Goal: Task Accomplishment & Management: Manage account settings

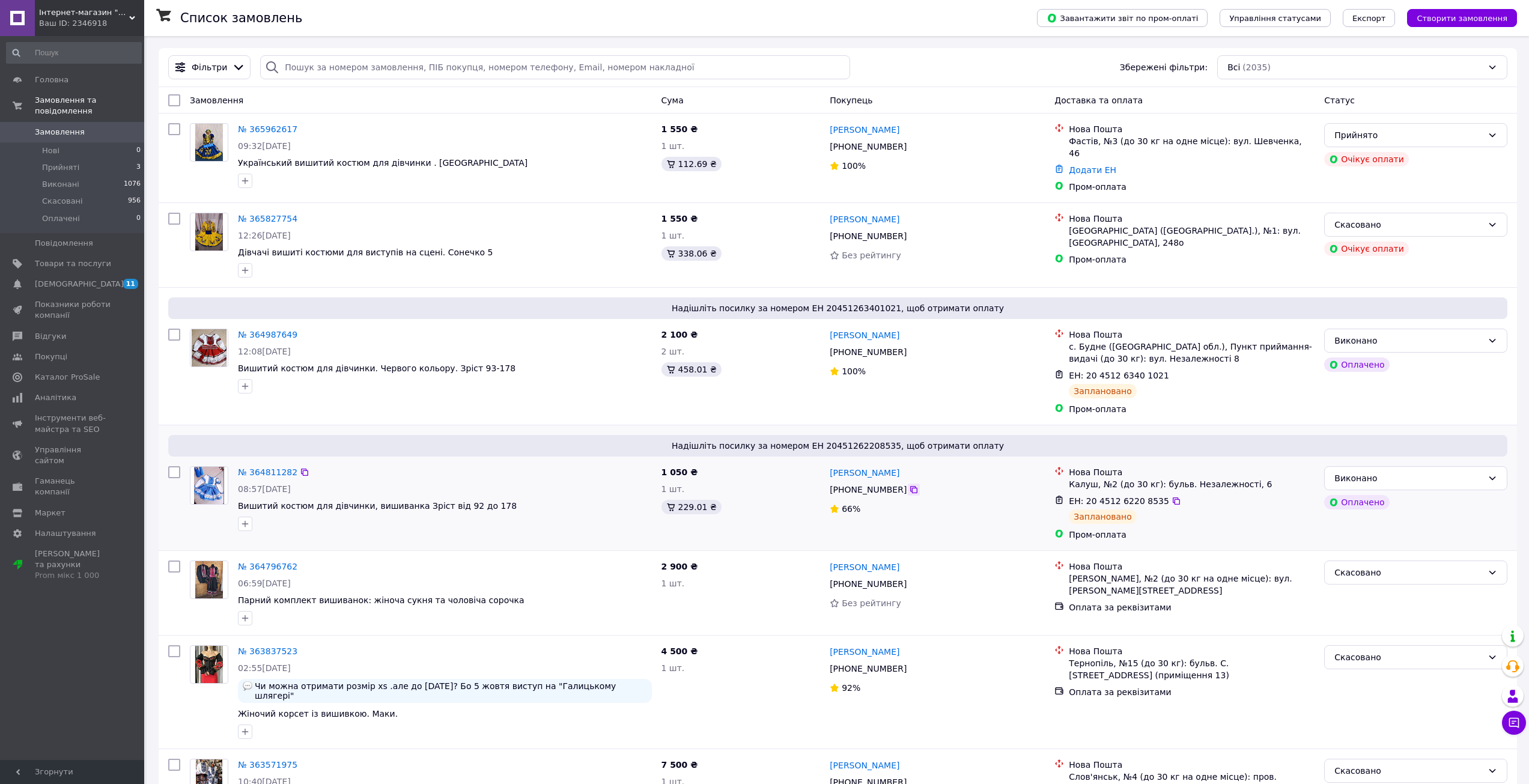
click at [909, 486] on icon at bounding box center [914, 490] width 9 height 9
drag, startPoint x: 906, startPoint y: 347, endPoint x: 905, endPoint y: 358, distance: 11.0
click at [909, 347] on icon at bounding box center [914, 352] width 9 height 9
click at [274, 330] on link "№ 364987649" at bounding box center [268, 335] width 59 height 9
click at [285, 469] on link "№ 364811282" at bounding box center [268, 472] width 59 height 9
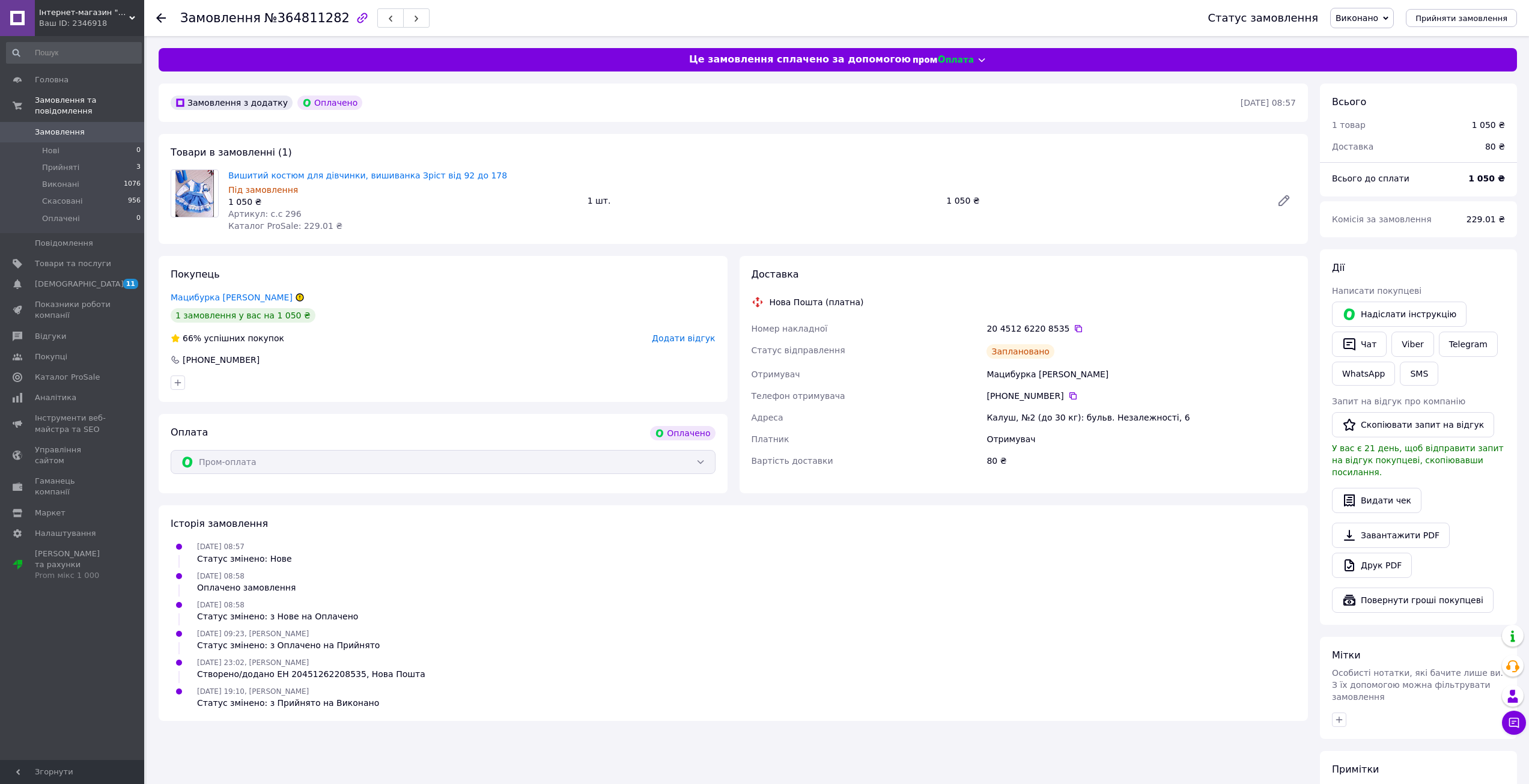
click at [296, 296] on icon at bounding box center [299, 297] width 7 height 7
click at [74, 299] on span "Показники роботи компанії" at bounding box center [72, 310] width 76 height 22
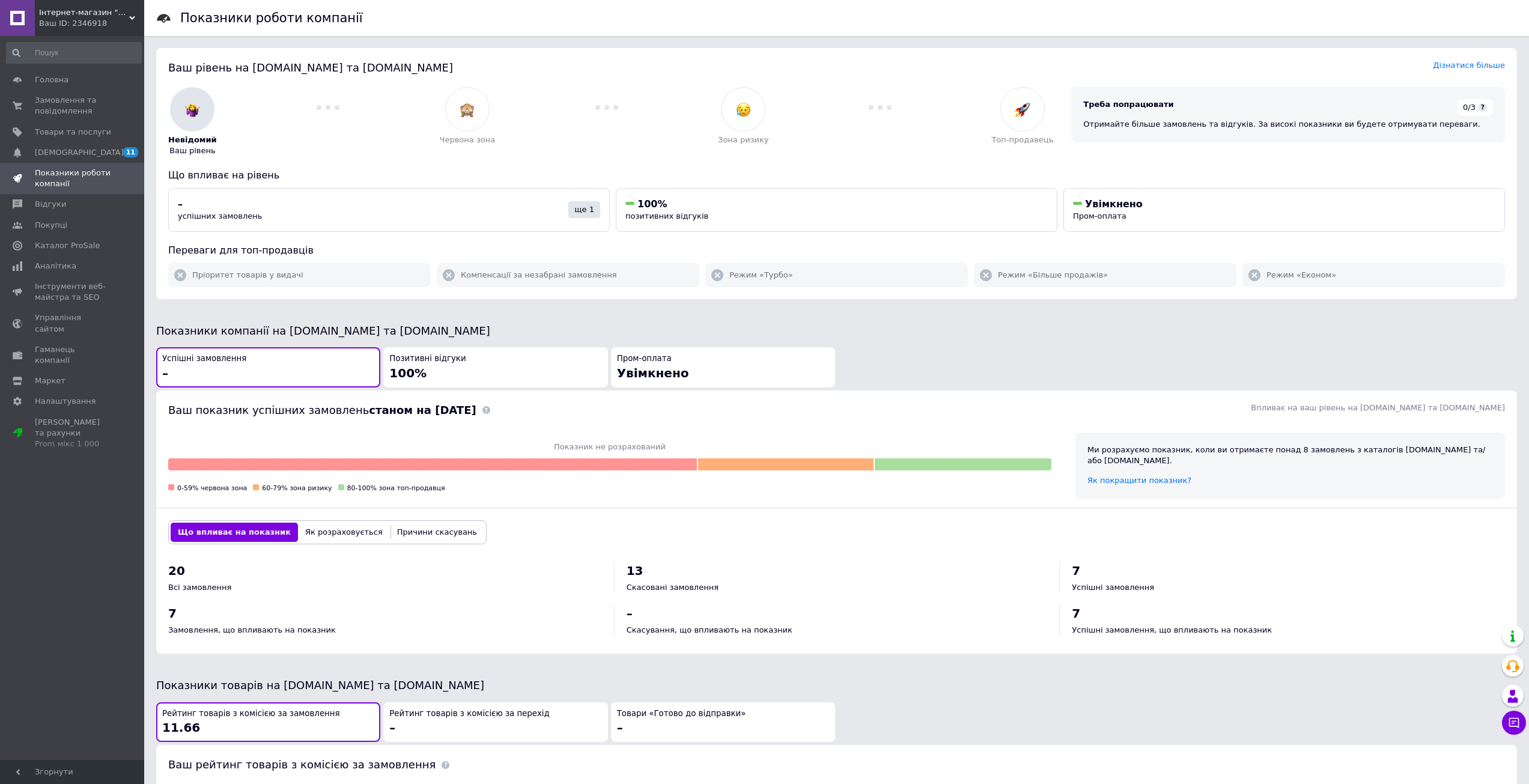
scroll to position [254, 0]
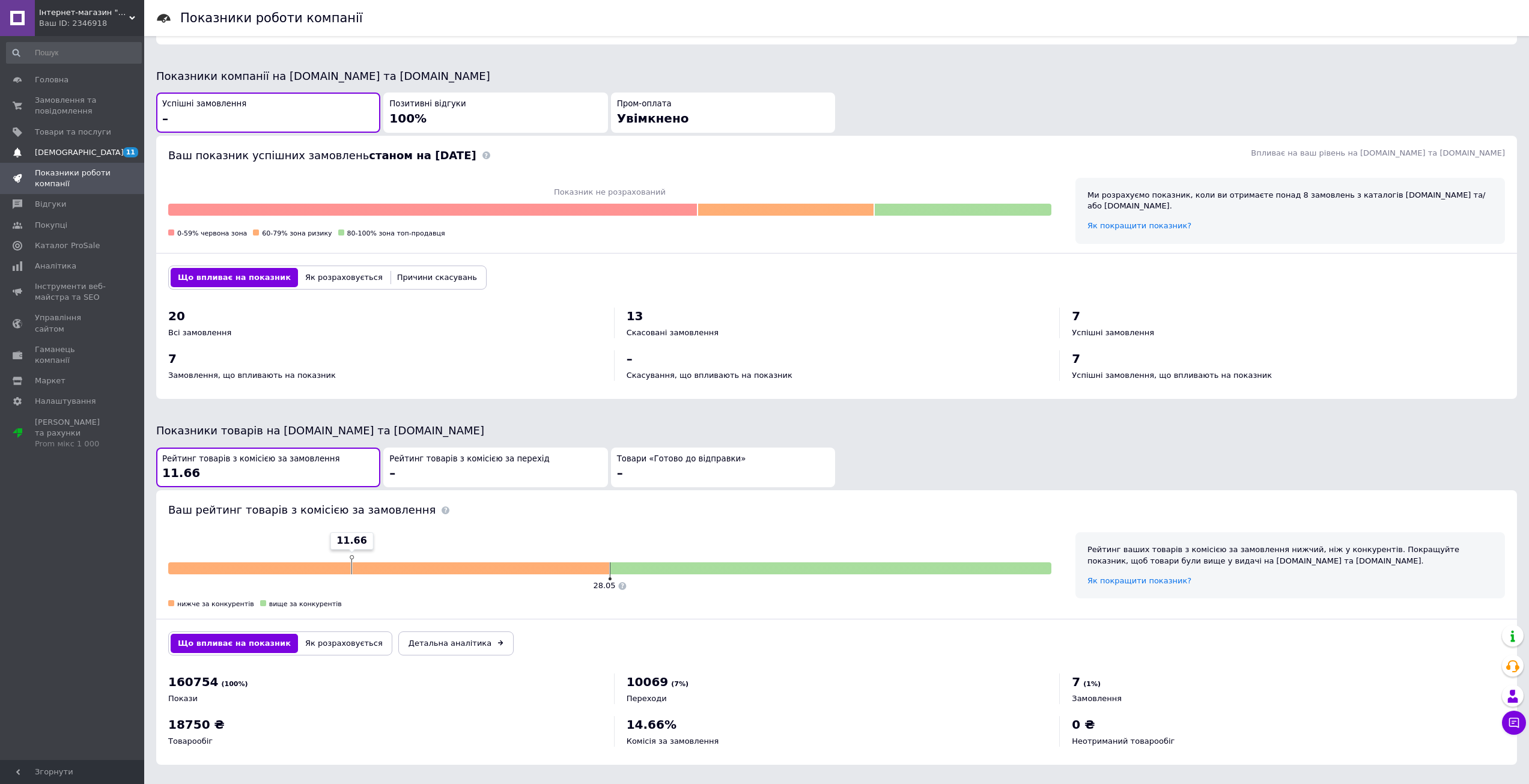
click at [61, 150] on span "[DEMOGRAPHIC_DATA]" at bounding box center [79, 153] width 89 height 11
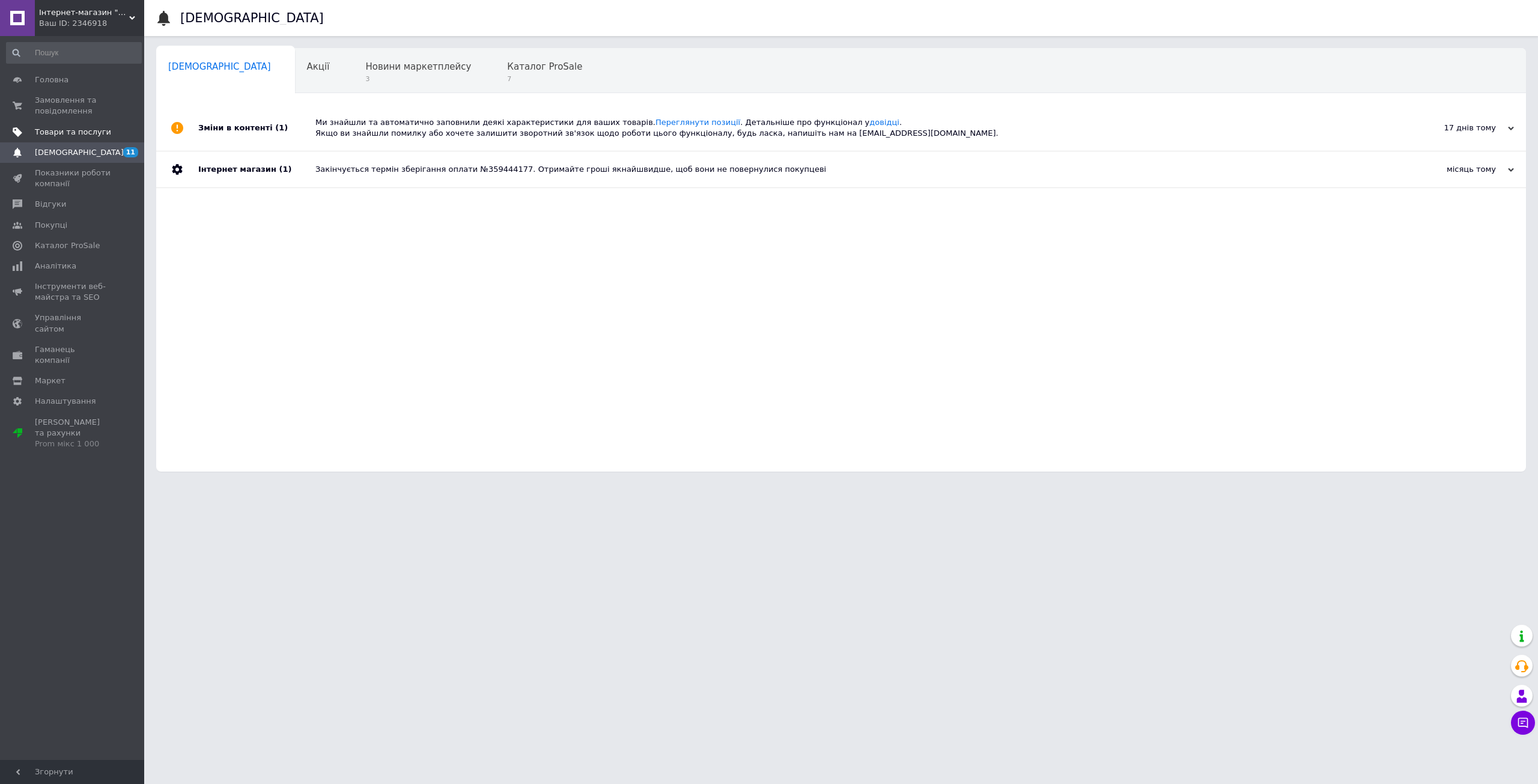
click at [81, 131] on span "Товари та послуги" at bounding box center [72, 132] width 76 height 11
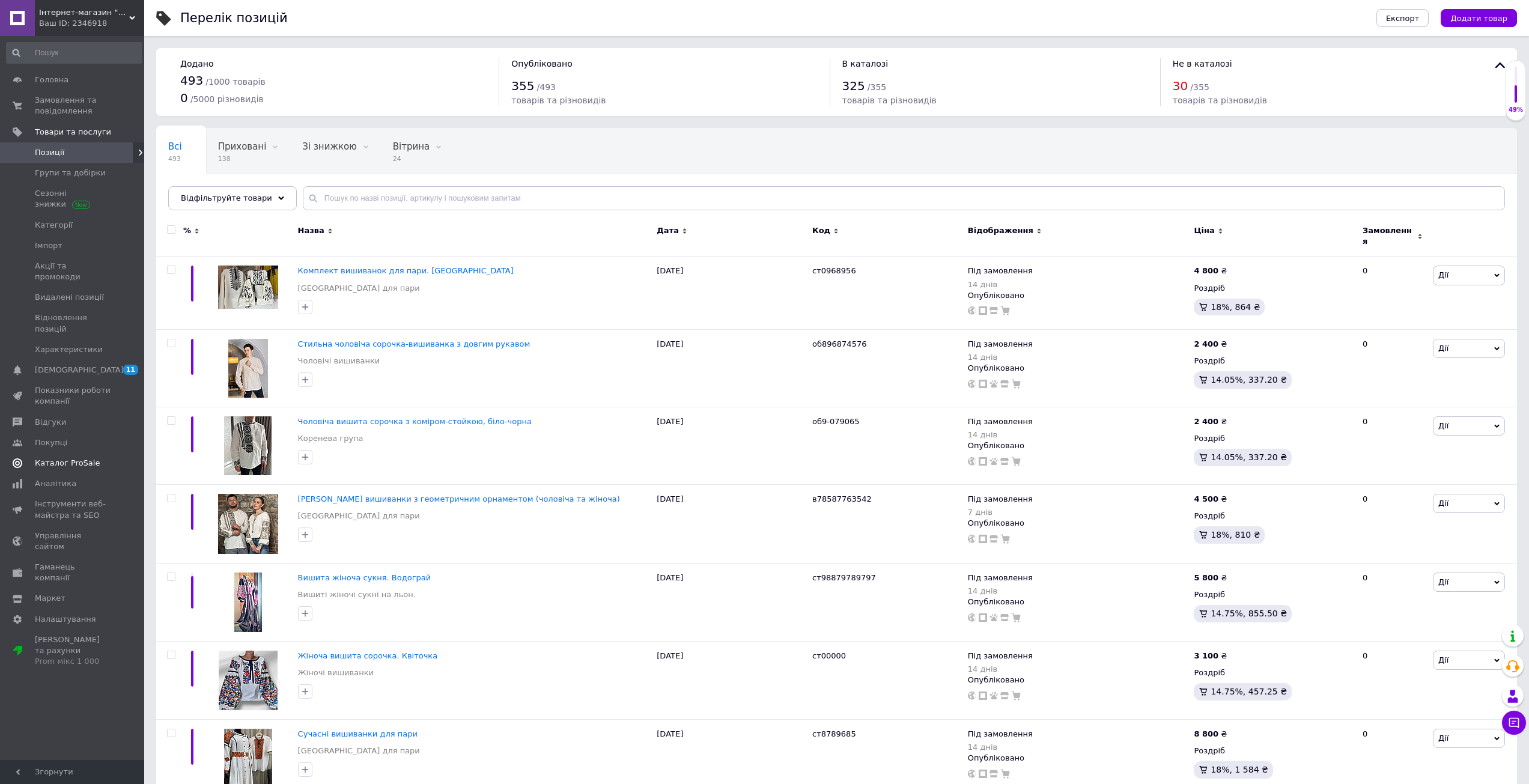
click at [56, 458] on span "Каталог ProSale" at bounding box center [67, 463] width 65 height 11
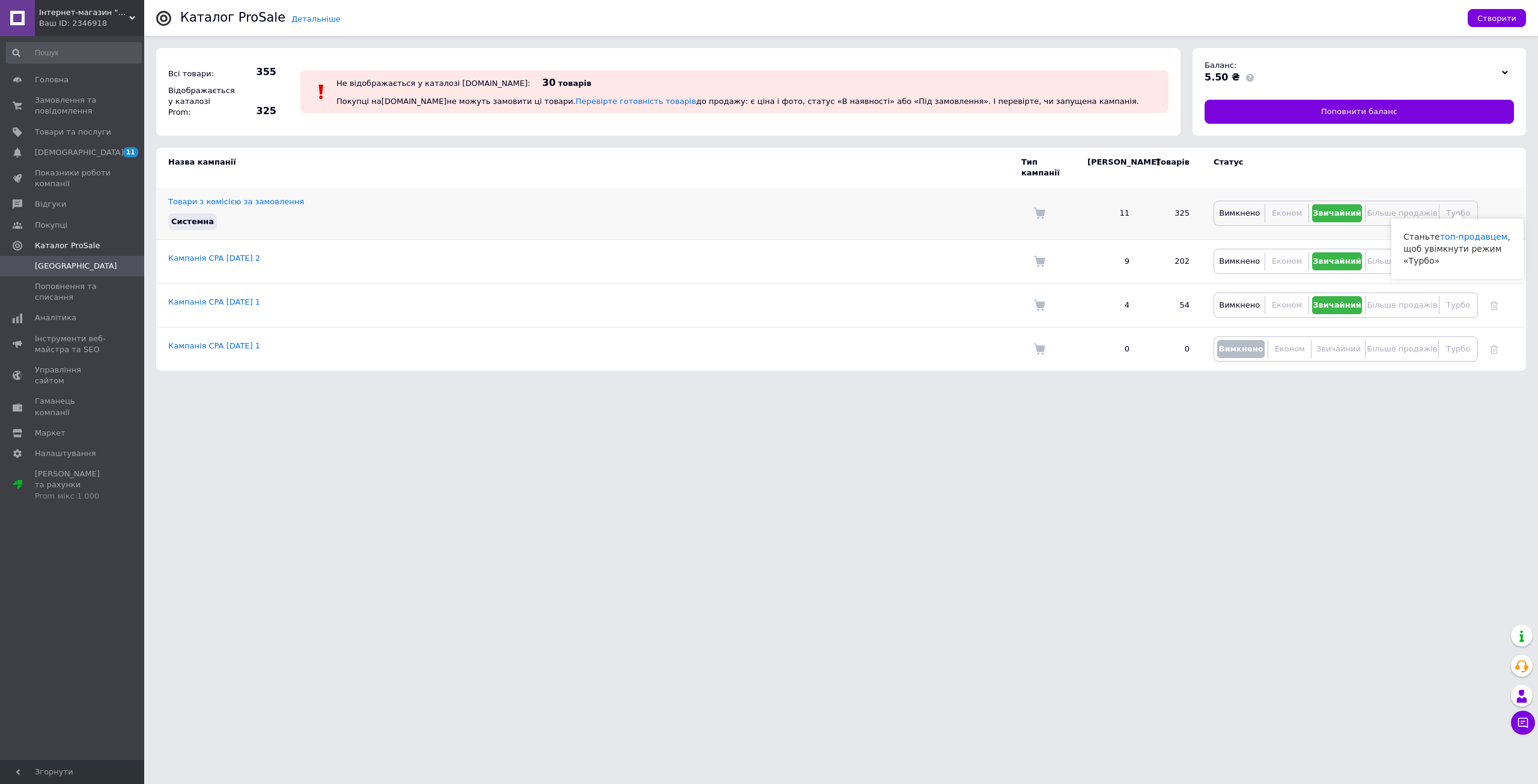
click at [1451, 208] on span "Турбо" at bounding box center [1458, 213] width 24 height 9
click at [73, 23] on div "Ваш ID: 2346918" at bounding box center [92, 23] width 105 height 11
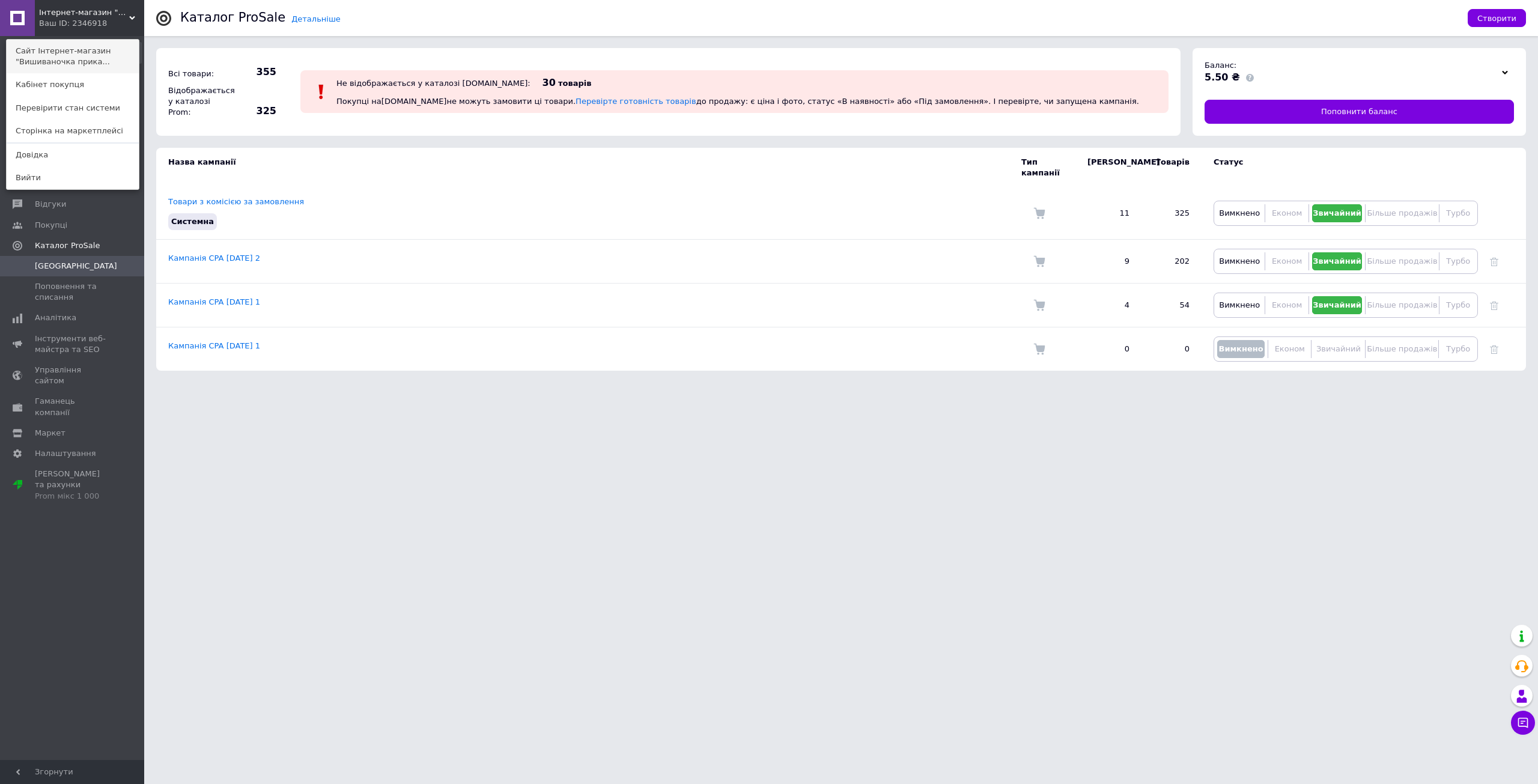
click at [74, 52] on link "Сайт Інтернет-магазин "Вишиваночка прика..." at bounding box center [72, 56] width 132 height 34
